Goal: Task Accomplishment & Management: Manage account settings

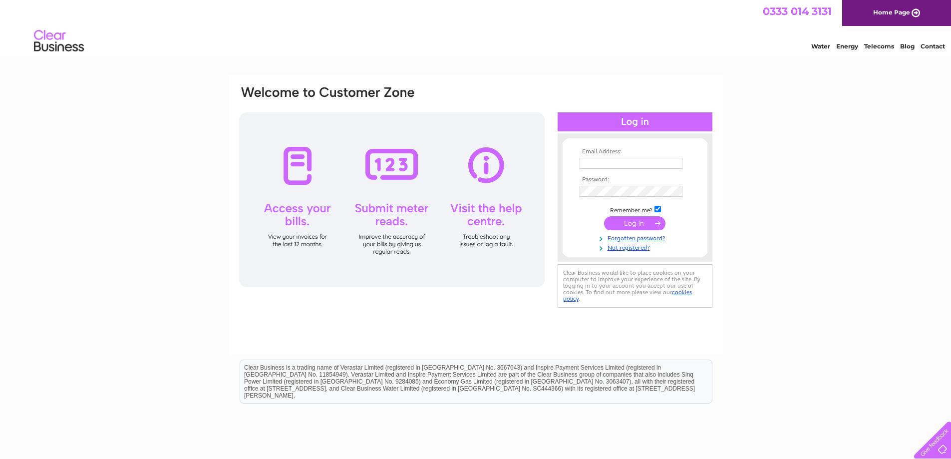
type input "johnrichards@fastnet.co.uk"
click at [634, 222] on input "submit" at bounding box center [634, 223] width 61 height 14
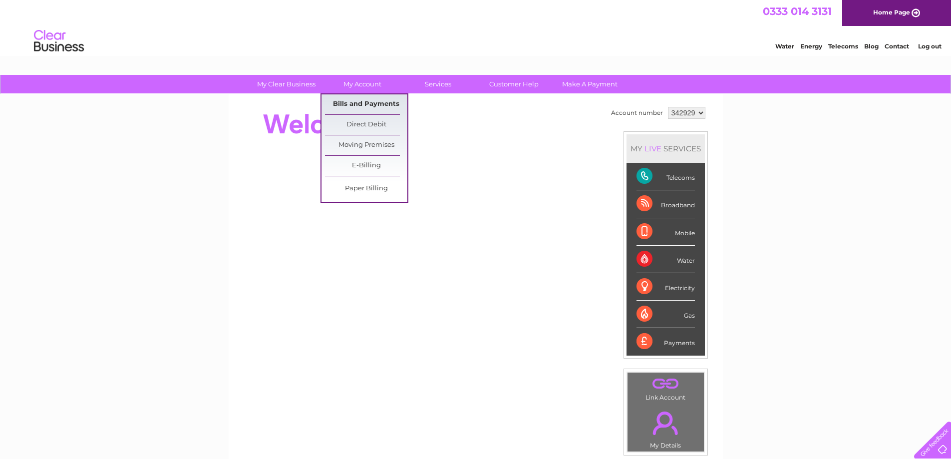
click at [370, 102] on link "Bills and Payments" at bounding box center [366, 104] width 82 height 20
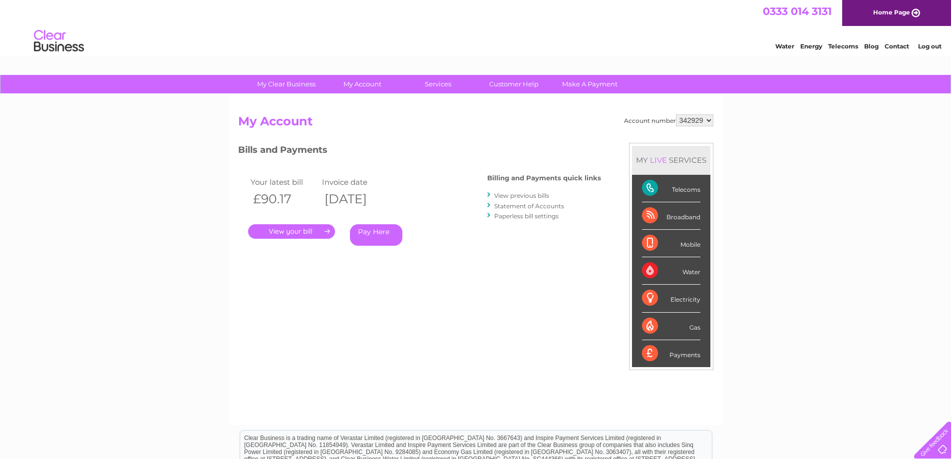
click at [310, 231] on link "." at bounding box center [291, 231] width 87 height 14
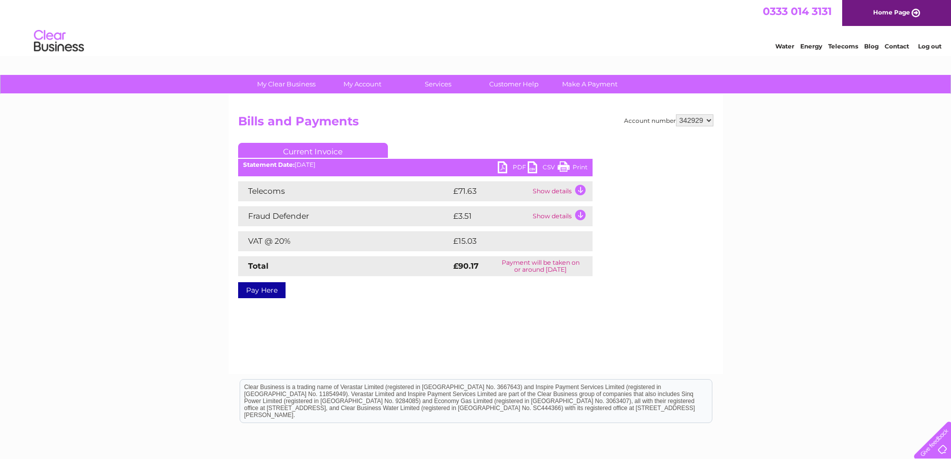
click at [503, 162] on link "PDF" at bounding box center [513, 168] width 30 height 14
